Goal: Task Accomplishment & Management: Manage account settings

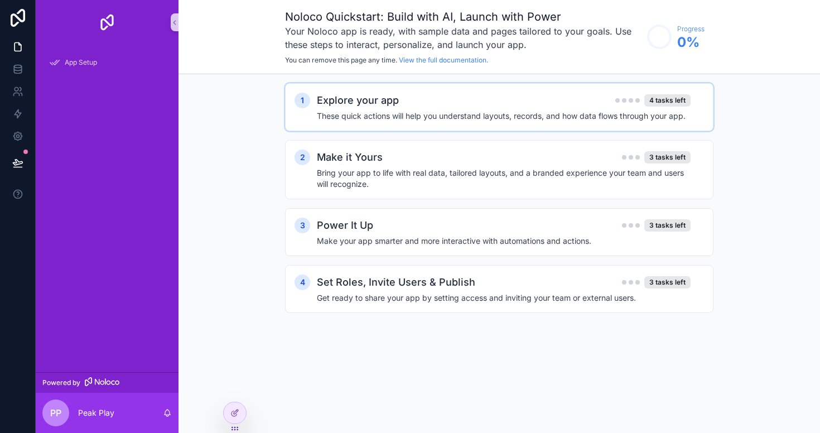
click at [500, 103] on div "Explore your app 4 tasks left" at bounding box center [504, 101] width 374 height 16
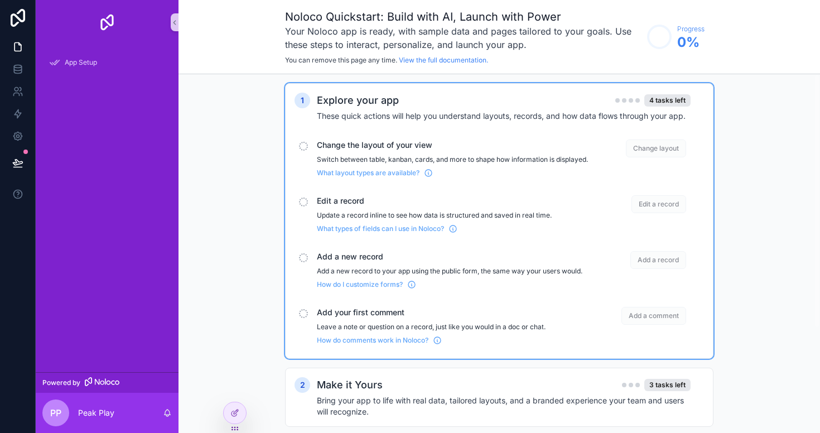
click at [373, 157] on p "Switch between table, kanban, cards, and more to shape how information is displ…" at bounding box center [452, 159] width 271 height 9
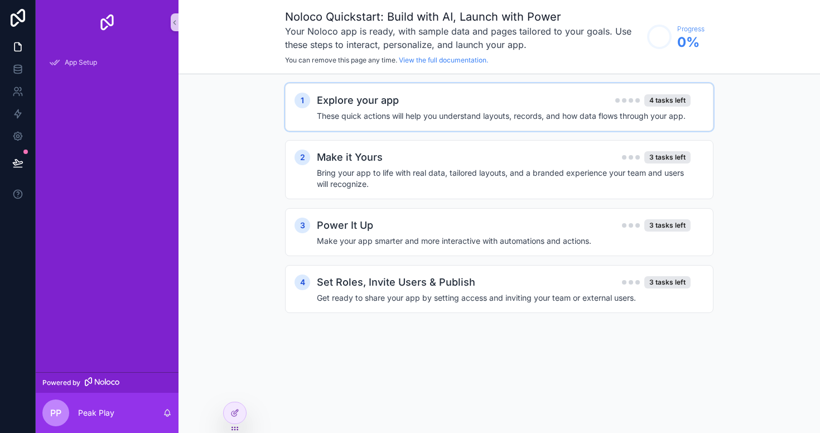
click at [384, 109] on div "Explore your app 4 tasks left These quick actions will help you understand layo…" at bounding box center [510, 107] width 387 height 29
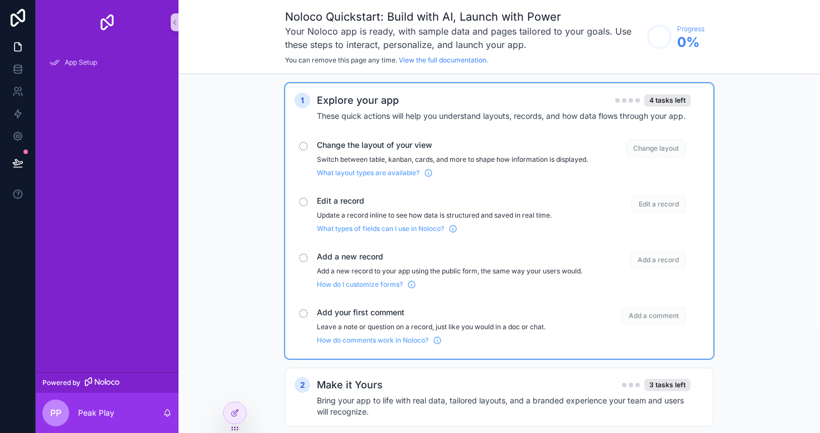
click at [657, 147] on span "Change layout" at bounding box center [656, 148] width 60 height 18
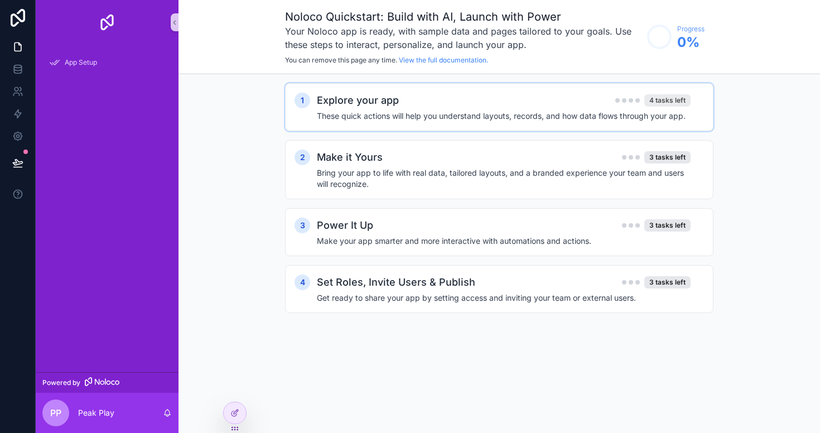
click at [646, 105] on div "4 tasks left" at bounding box center [667, 100] width 46 height 12
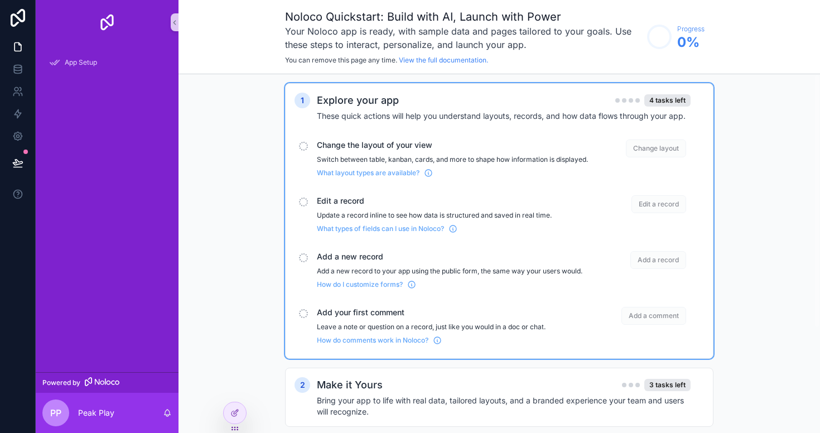
click at [302, 145] on div "scrollable content" at bounding box center [303, 146] width 9 height 9
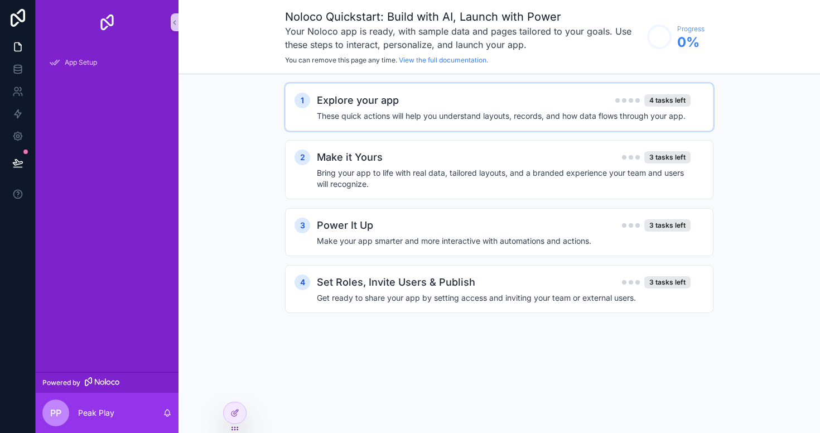
click at [320, 119] on h4 "These quick actions will help you understand layouts, records, and how data flo…" at bounding box center [504, 115] width 374 height 11
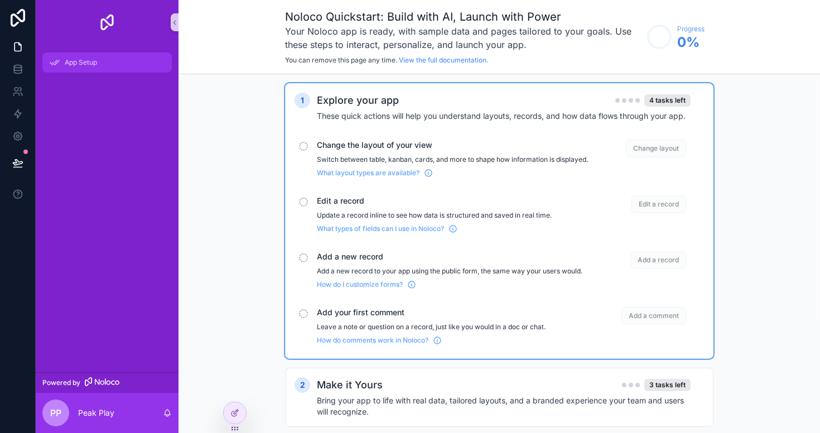
click at [66, 61] on span "App Setup" at bounding box center [81, 62] width 32 height 9
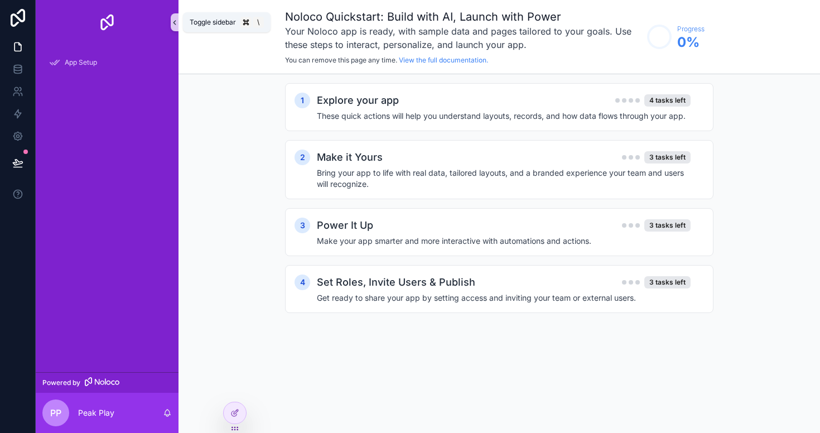
click at [174, 23] on icon "scrollable content" at bounding box center [175, 22] width 8 height 8
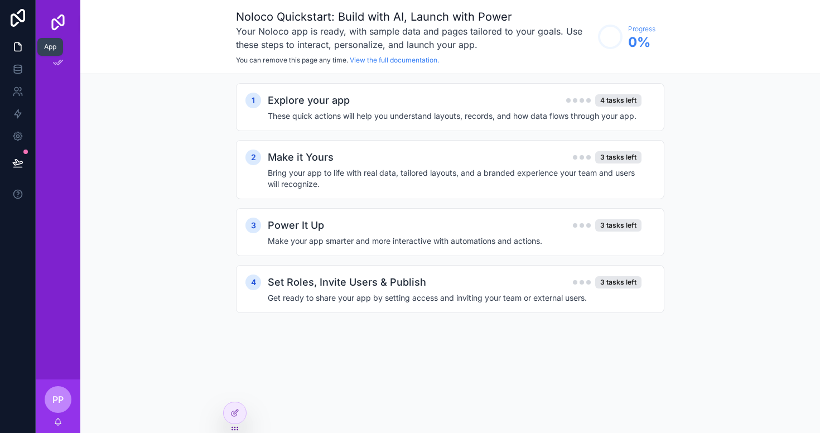
click at [17, 49] on icon at bounding box center [17, 46] width 11 height 11
click at [19, 69] on icon at bounding box center [17, 69] width 11 height 11
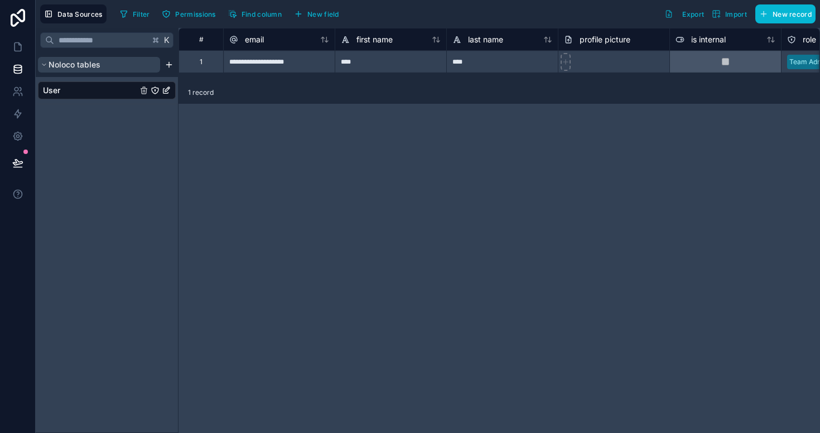
click at [119, 68] on button "Noloco tables" at bounding box center [99, 65] width 122 height 16
click at [729, 19] on button "Import" at bounding box center [729, 13] width 43 height 19
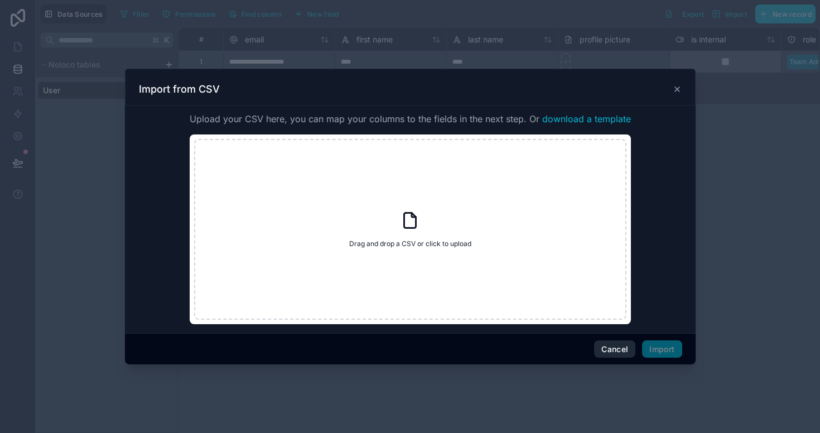
click at [616, 355] on button "Cancel" at bounding box center [614, 349] width 41 height 18
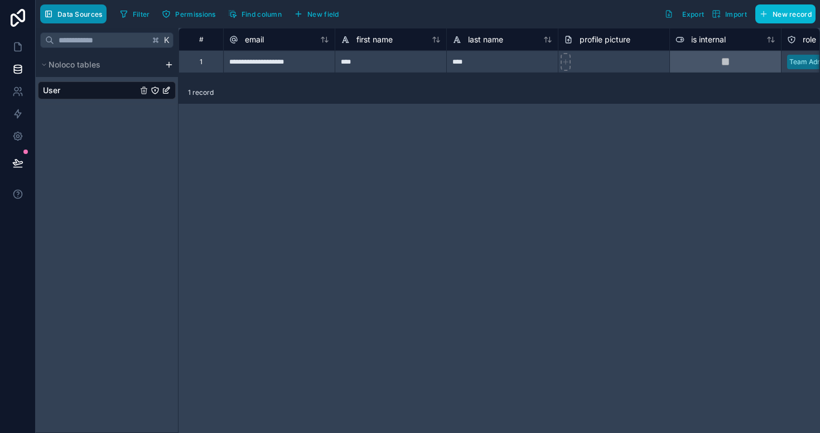
click at [81, 18] on button "Data Sources" at bounding box center [73, 13] width 66 height 19
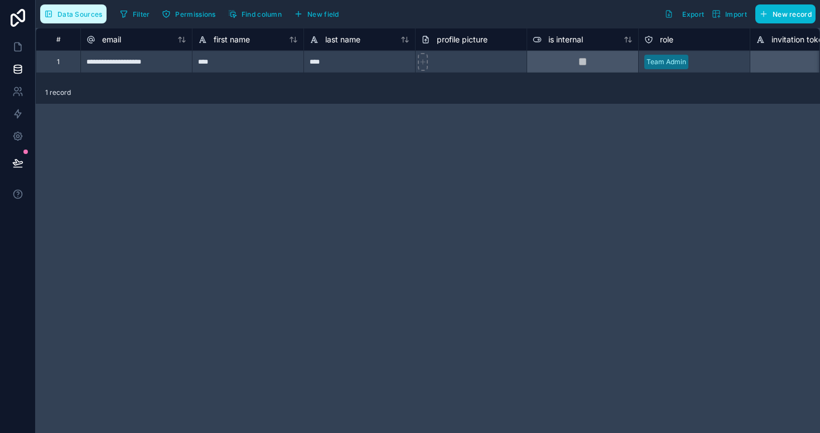
click at [81, 18] on button "Data Sources" at bounding box center [73, 13] width 66 height 19
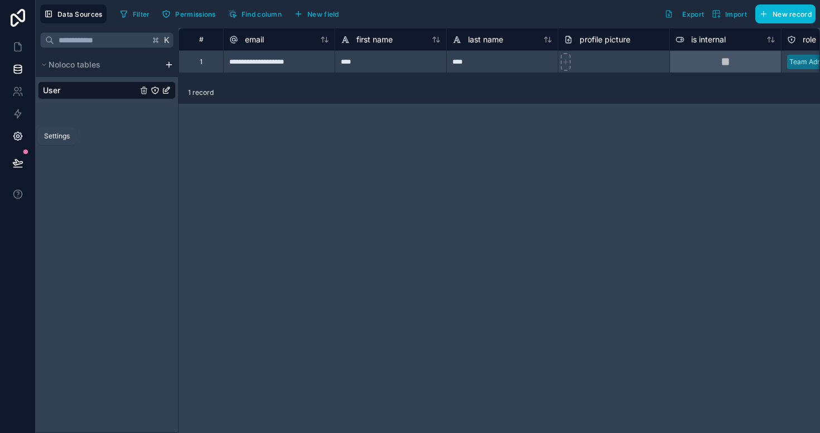
click at [18, 139] on icon at bounding box center [17, 136] width 8 height 8
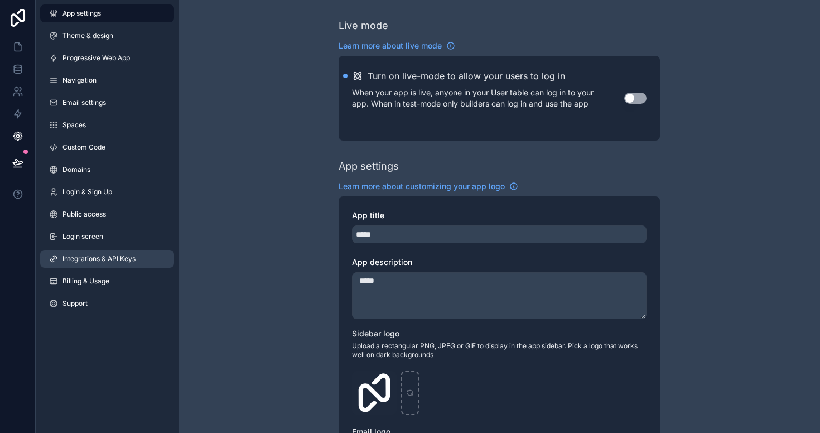
click at [105, 262] on span "Integrations & API Keys" at bounding box center [98, 258] width 73 height 9
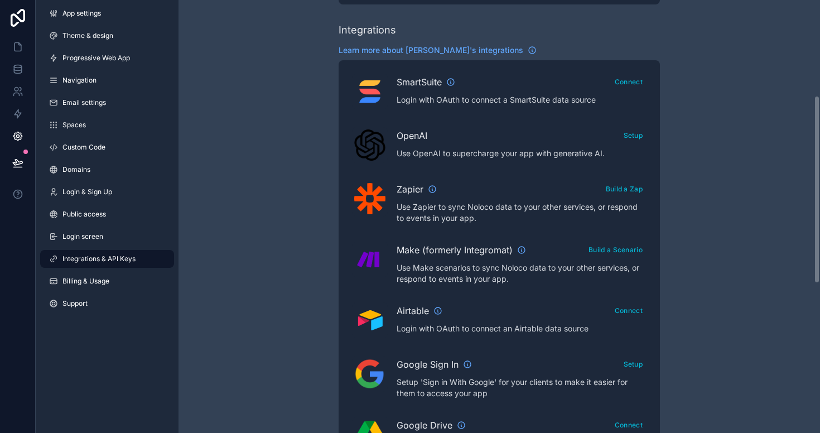
scroll to position [231, 0]
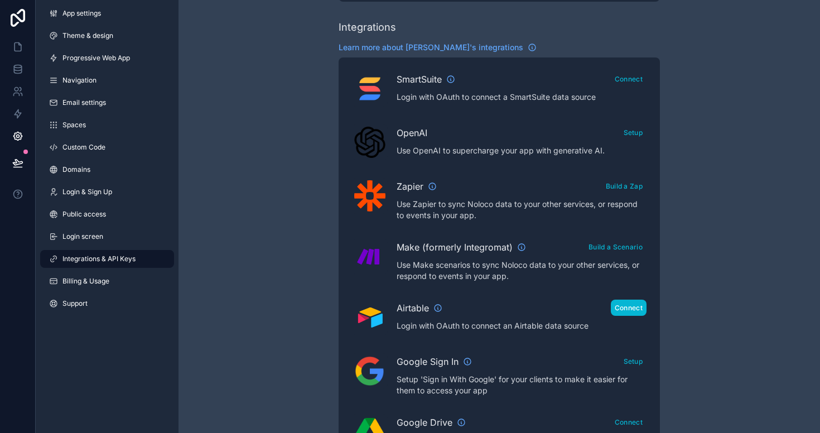
click at [634, 310] on button "Connect" at bounding box center [629, 308] width 36 height 16
click at [637, 312] on button "Connect" at bounding box center [629, 308] width 36 height 16
click at [552, 312] on button "View Accessible Bases" at bounding box center [559, 308] width 84 height 16
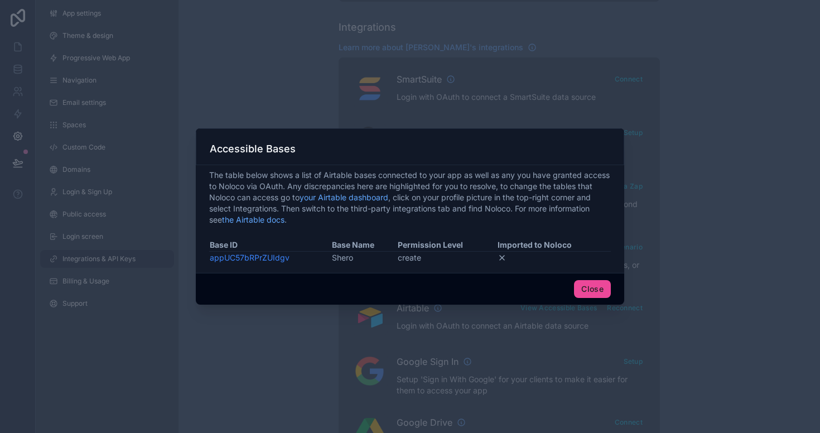
click at [267, 258] on link "appUC57bRPrZUIdgv" at bounding box center [250, 257] width 80 height 9
click at [591, 288] on button "Close" at bounding box center [592, 289] width 37 height 18
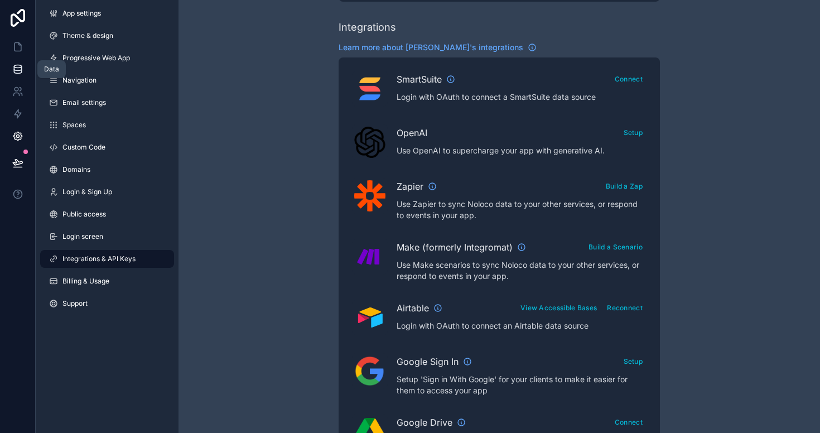
click at [19, 70] on icon at bounding box center [17, 68] width 7 height 4
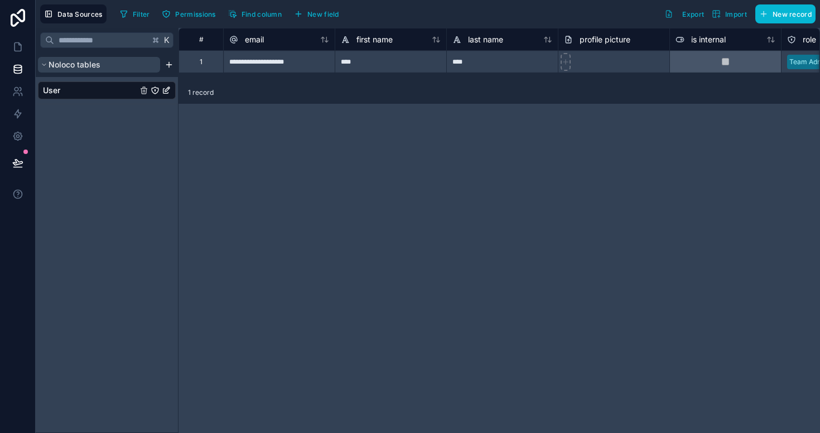
click at [51, 60] on span "Noloco tables" at bounding box center [75, 64] width 52 height 11
click at [21, 114] on icon at bounding box center [17, 113] width 11 height 11
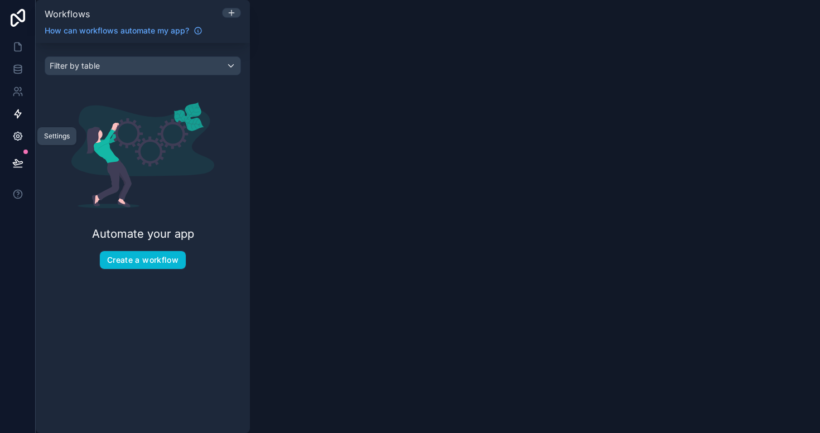
click at [20, 137] on icon at bounding box center [17, 136] width 8 height 8
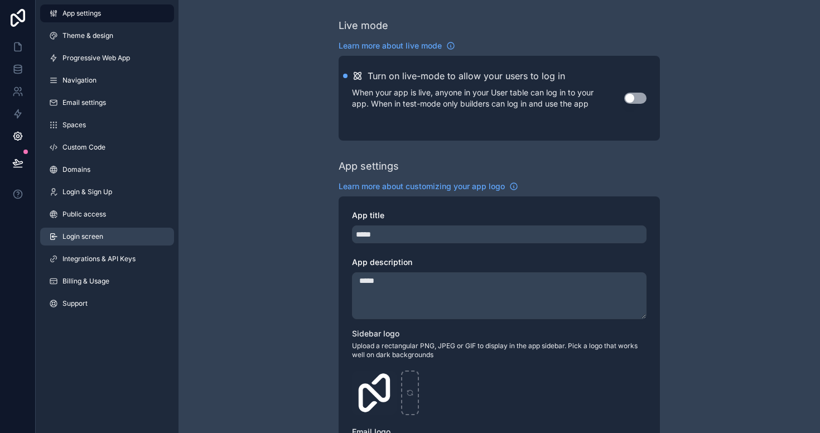
click at [81, 240] on span "Login screen" at bounding box center [82, 236] width 41 height 9
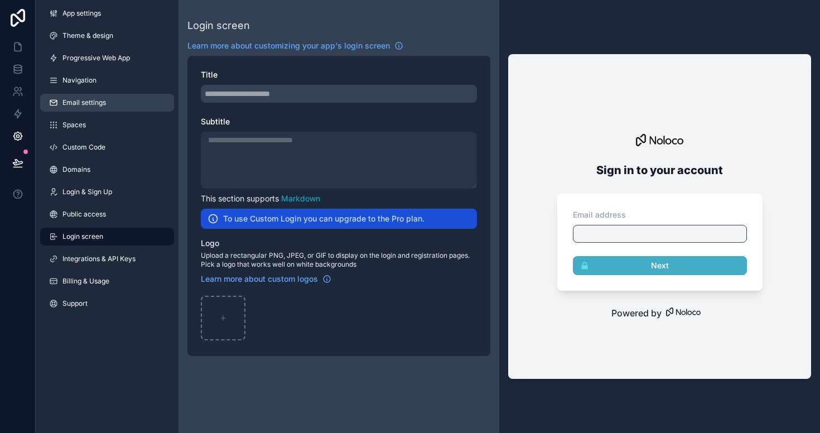
click at [81, 103] on span "Email settings" at bounding box center [84, 102] width 44 height 9
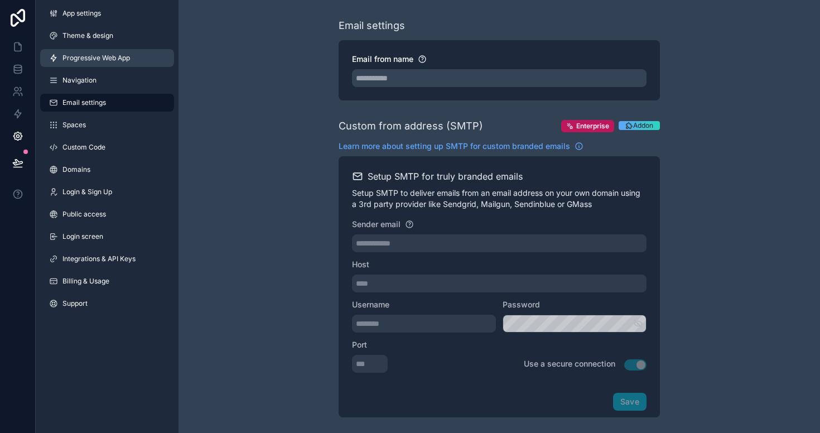
click at [93, 56] on span "Progressive Web App" at bounding box center [96, 58] width 68 height 9
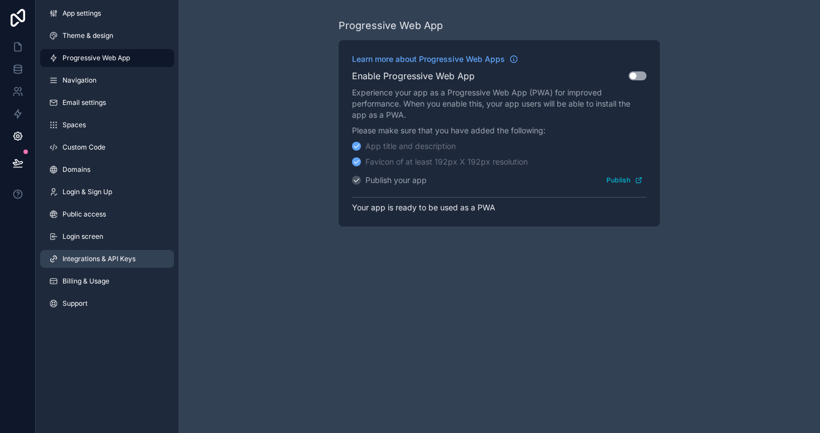
click at [99, 260] on span "Integrations & API Keys" at bounding box center [98, 258] width 73 height 9
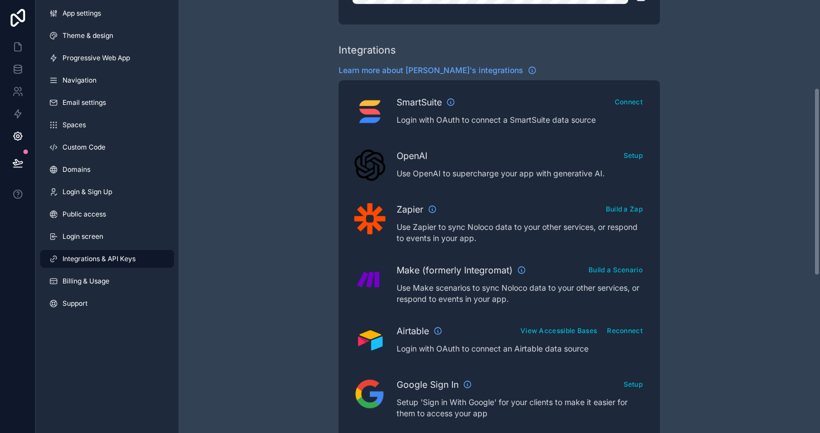
scroll to position [213, 0]
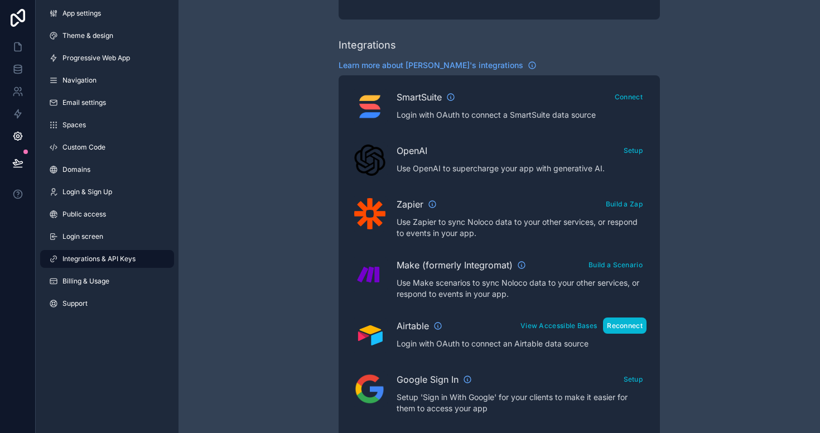
click at [617, 324] on button "Reconnect" at bounding box center [625, 325] width 44 height 16
click at [714, 320] on div "Integrations & API Keys Learn more about your API keys Your API keys allow you …" at bounding box center [500, 284] width 642 height 994
click at [547, 328] on button "View Accessible Bases" at bounding box center [559, 325] width 84 height 16
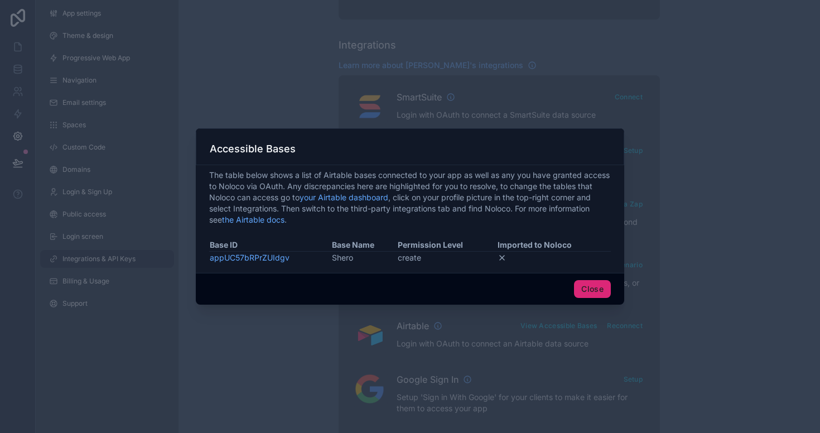
click at [592, 290] on button "Close" at bounding box center [592, 289] width 37 height 18
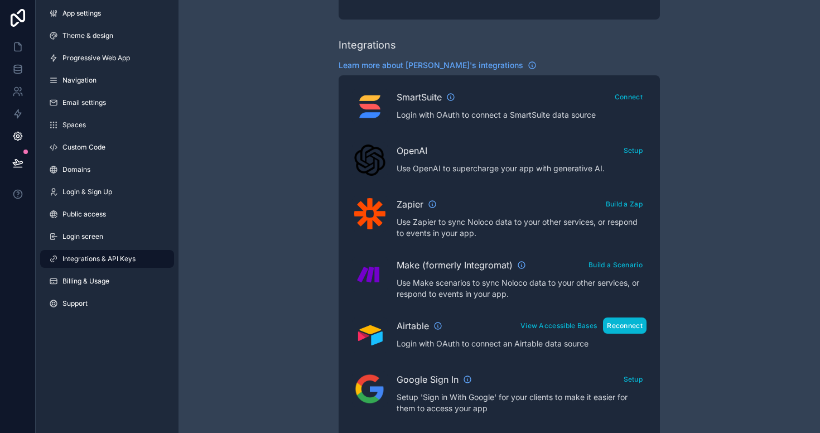
click at [630, 332] on button "Reconnect" at bounding box center [625, 325] width 44 height 16
click at [543, 328] on button "View Accessible Bases" at bounding box center [559, 325] width 84 height 16
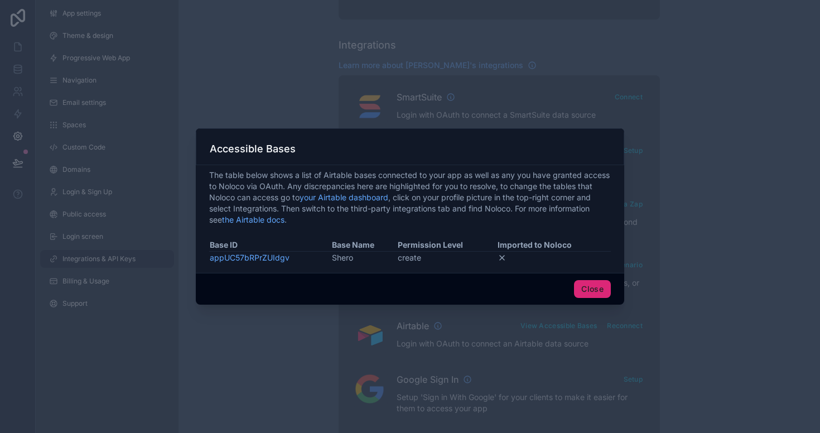
click at [596, 294] on button "Close" at bounding box center [592, 289] width 37 height 18
